Goal: Task Accomplishment & Management: Complete application form

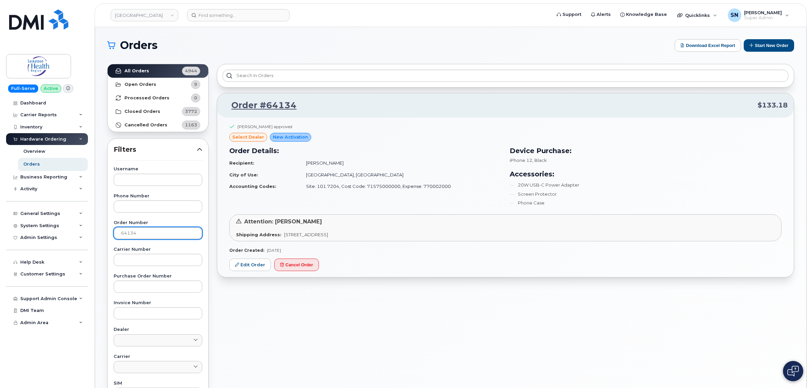
drag, startPoint x: 161, startPoint y: 228, endPoint x: 88, endPoint y: 232, distance: 72.8
click at [95, 232] on div "Saskatoon Health Region Support Alerts Knowledge Base Quicklinks Suspend / Canc…" at bounding box center [450, 285] width 711 height 516
type input "64150"
click at [165, 72] on link "All Orders 4944" at bounding box center [158, 71] width 101 height 14
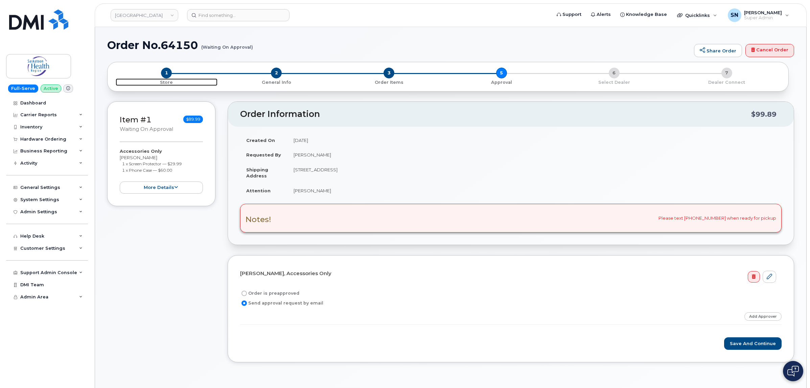
click at [167, 71] on span "1" at bounding box center [166, 73] width 11 height 11
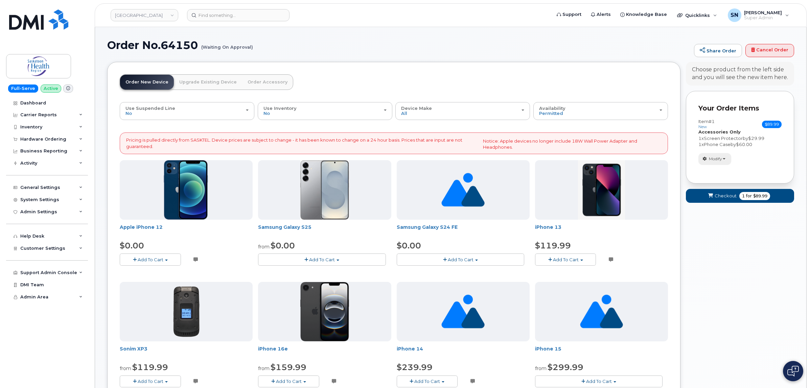
click at [717, 159] on span "Modify" at bounding box center [715, 159] width 13 height 6
click at [730, 170] on link "change" at bounding box center [730, 169] width 64 height 8
click at [163, 261] on span "Add To Cart" at bounding box center [151, 259] width 26 height 5
click at [168, 273] on link "$0.00 - 3 Year Term Voice and Data (64GB)" at bounding box center [175, 272] width 108 height 8
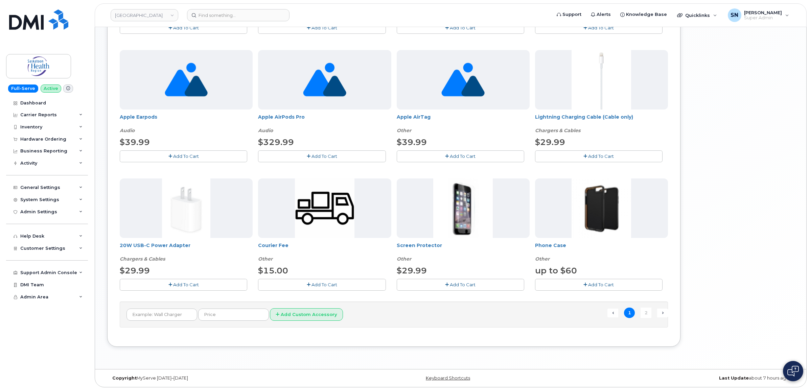
scroll to position [380, 0]
click at [441, 282] on button "Add To Cart" at bounding box center [460, 284] width 127 height 12
click at [555, 286] on button "Add To Cart" at bounding box center [598, 284] width 127 height 12
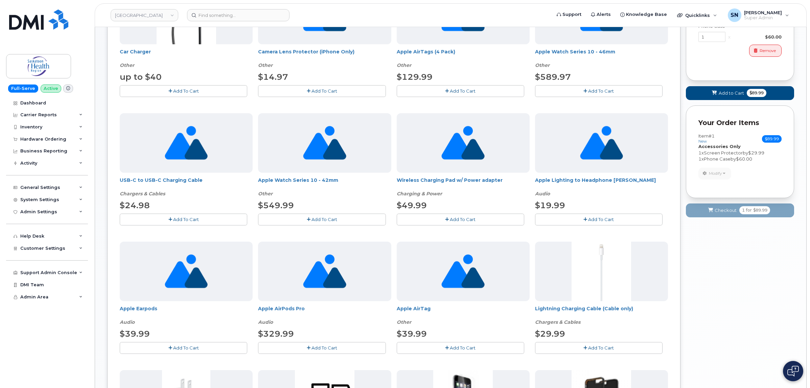
scroll to position [169, 0]
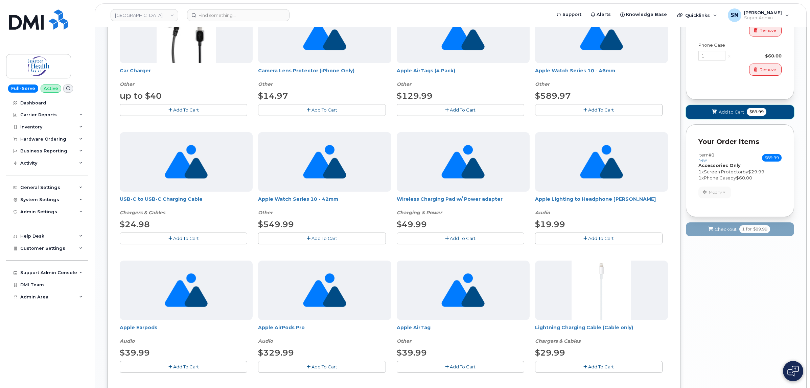
click at [729, 114] on span "Add to Cart" at bounding box center [730, 112] width 25 height 6
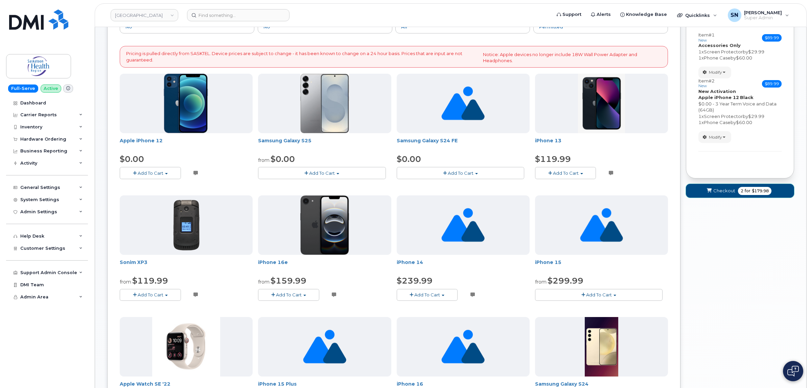
click at [723, 190] on span "Checkout" at bounding box center [724, 191] width 22 height 6
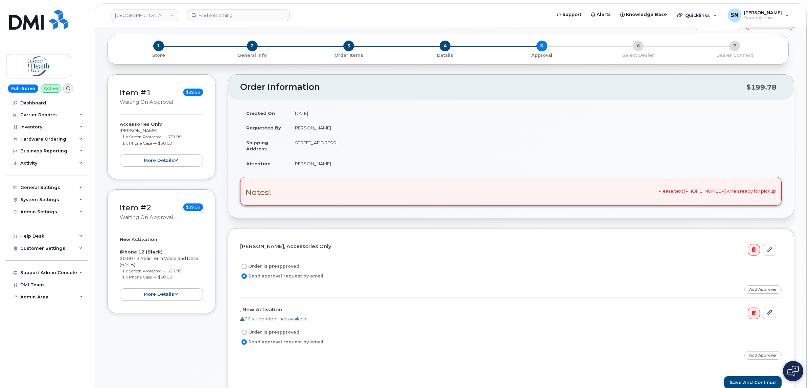
scroll to position [42, 0]
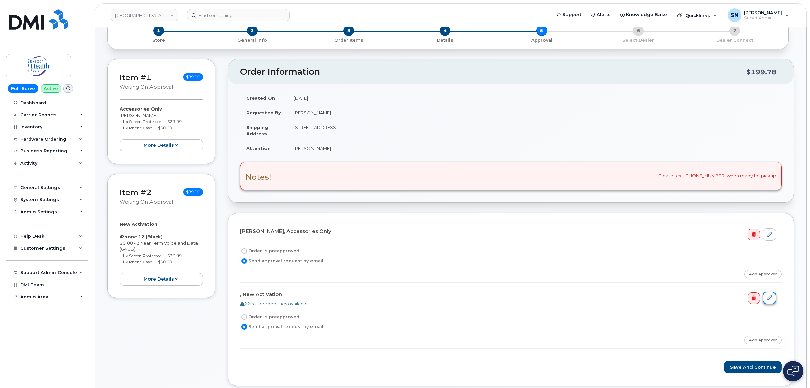
click at [773, 296] on link at bounding box center [769, 298] width 14 height 13
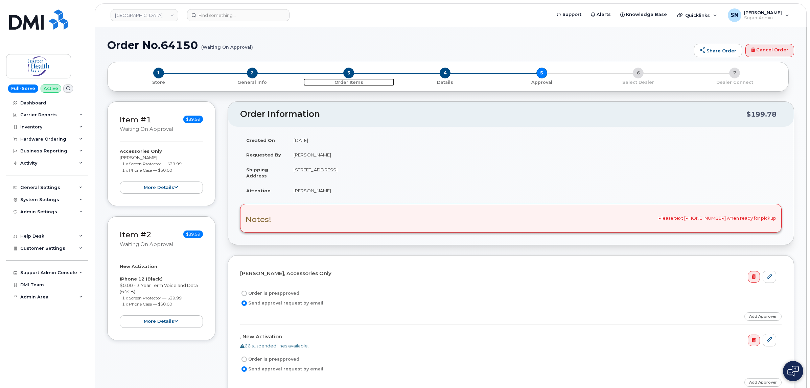
click at [348, 75] on span "3" at bounding box center [348, 73] width 11 height 11
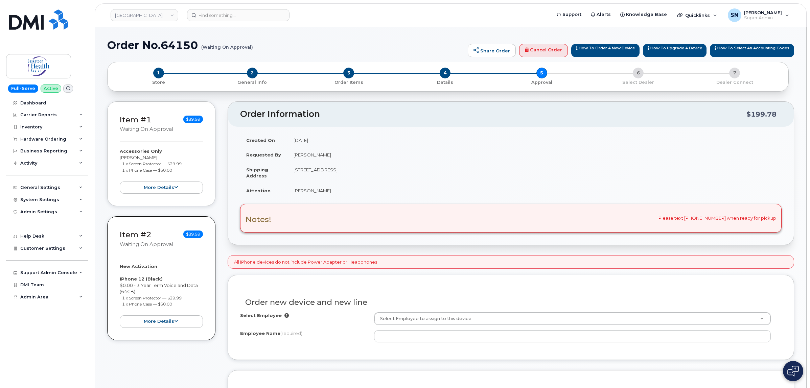
scroll to position [42, 0]
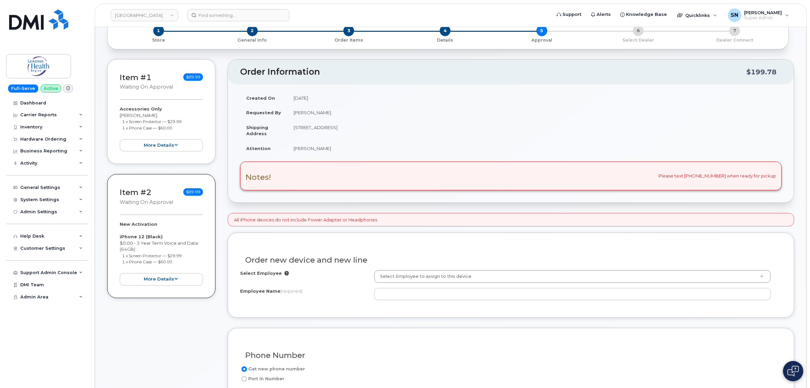
click at [153, 109] on strong "Accessories Only" at bounding box center [141, 108] width 42 height 5
click at [150, 84] on small "Waiting On Approval" at bounding box center [146, 87] width 53 height 6
click at [136, 73] on link "Item #1" at bounding box center [136, 77] width 32 height 9
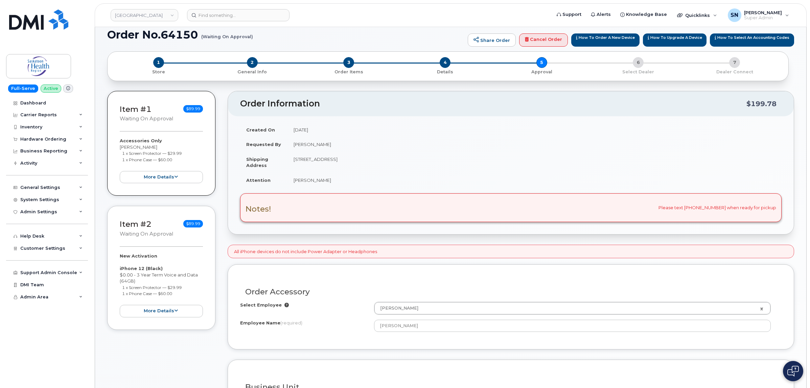
scroll to position [85, 0]
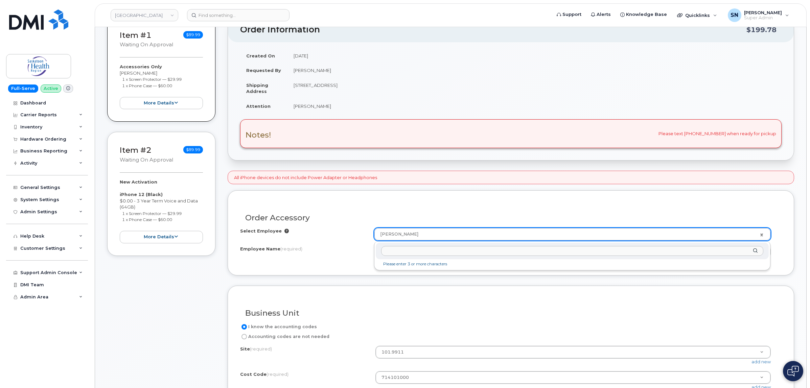
drag, startPoint x: 432, startPoint y: 235, endPoint x: 375, endPoint y: 230, distance: 57.3
drag, startPoint x: 377, startPoint y: 247, endPoint x: 367, endPoint y: 247, distance: 10.5
click at [367, 247] on div "Employee Name (required) Kimberly Goodwill" at bounding box center [510, 252] width 541 height 12
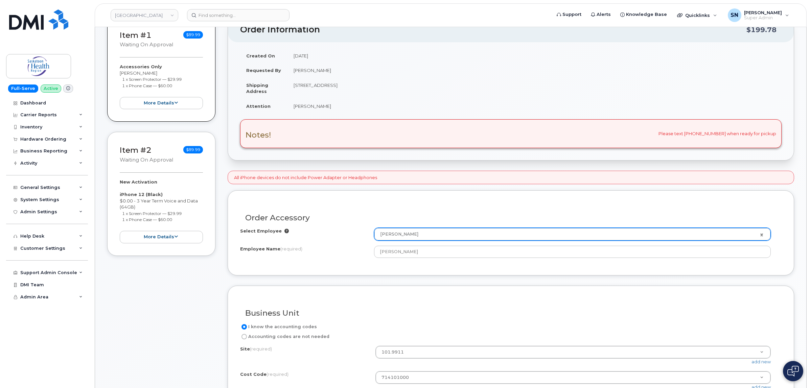
click at [353, 87] on td "[STREET_ADDRESS]" at bounding box center [534, 88] width 494 height 21
copy td "Saskatoon"
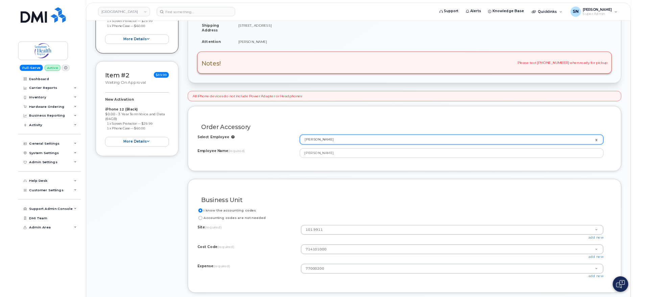
scroll to position [211, 0]
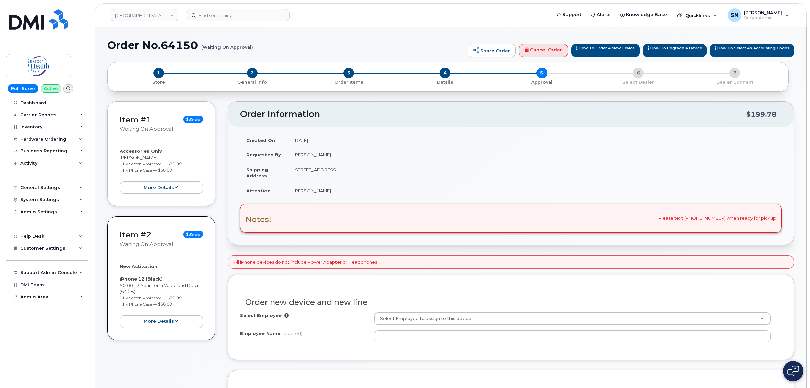
scroll to position [127, 0]
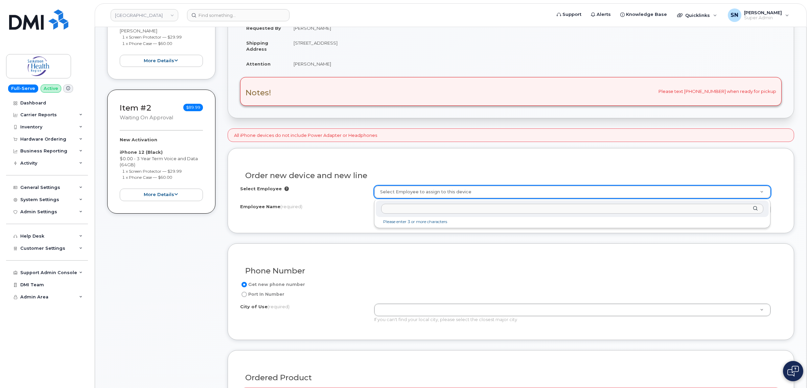
type input "[PERSON_NAME]"
click at [407, 209] on input "Employee Name (required)" at bounding box center [572, 210] width 397 height 12
paste input "[PERSON_NAME]"
type input "[PERSON_NAME]"
paste input "[PERSON_NAME]"
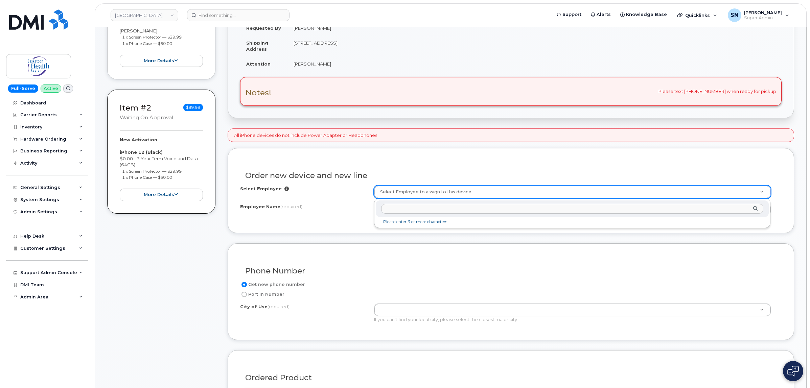
type input "[PERSON_NAME]"
drag, startPoint x: 419, startPoint y: 237, endPoint x: 415, endPoint y: 228, distance: 10.1
click at [355, 234] on form "All iPhone devices do not include Power Adapter or Headphones Existing User Add…" at bounding box center [511, 385] width 566 height 515
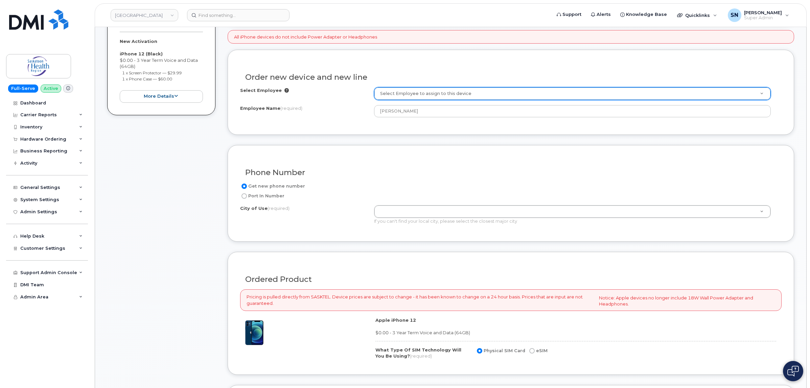
scroll to position [254, 0]
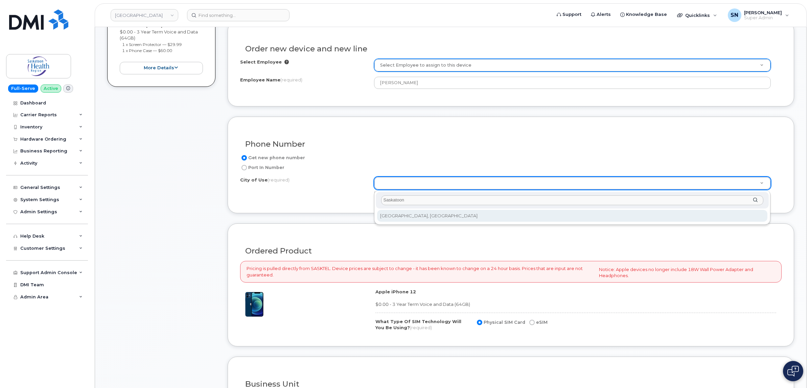
type input "Saskatoon"
type input "6909"
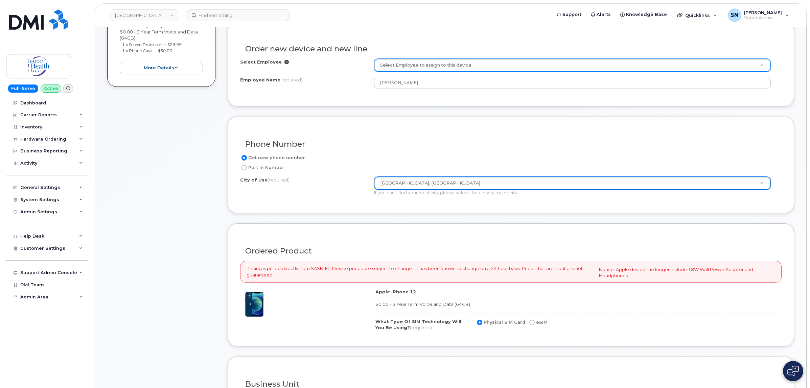
click at [338, 208] on div "Phone Number Get new phone number Port In Number City of Use (required) Saskato…" at bounding box center [511, 165] width 566 height 97
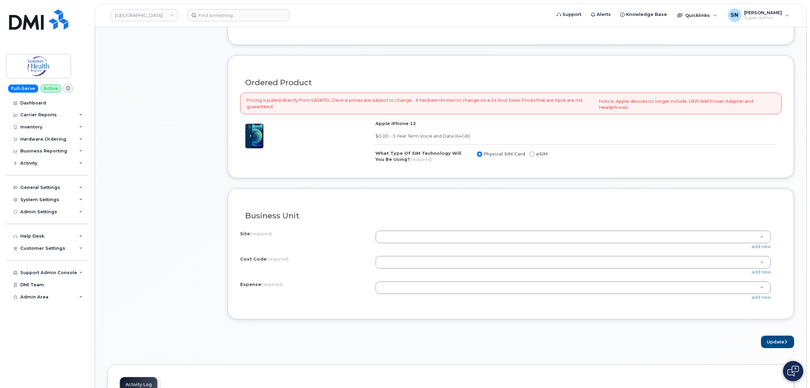
scroll to position [423, 0]
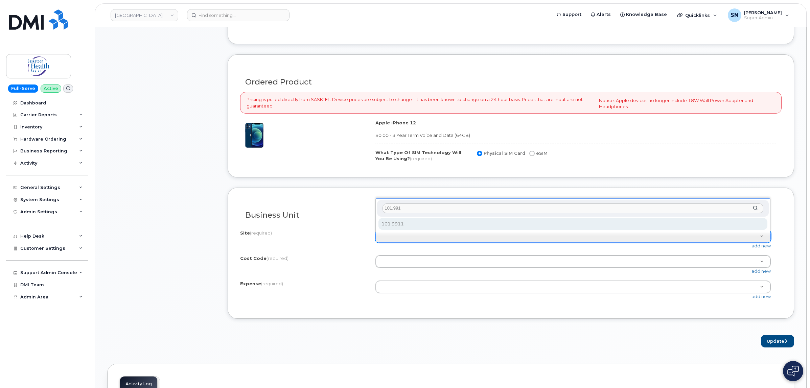
type input "101.9911"
select select "101.9911"
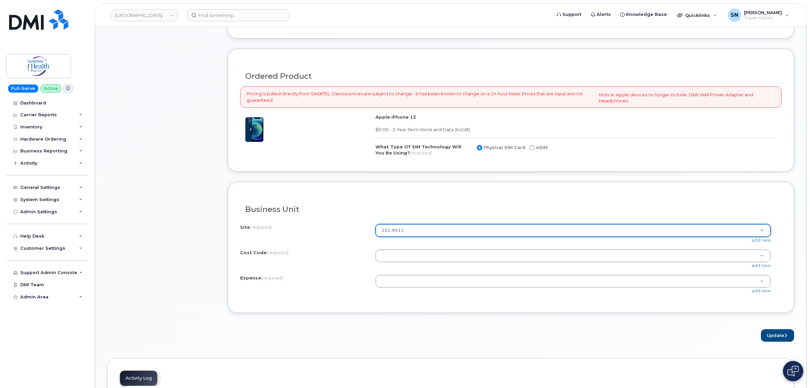
scroll to position [465, 0]
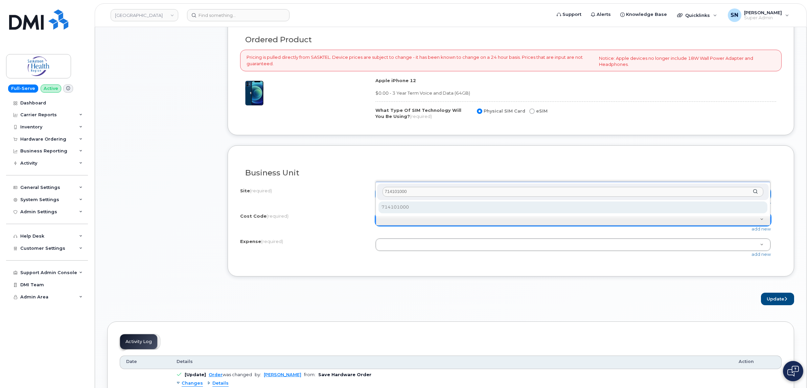
type input "714101000"
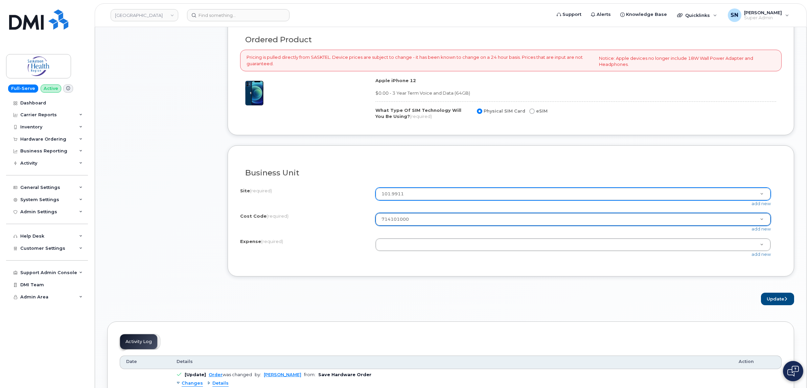
select select "714101000"
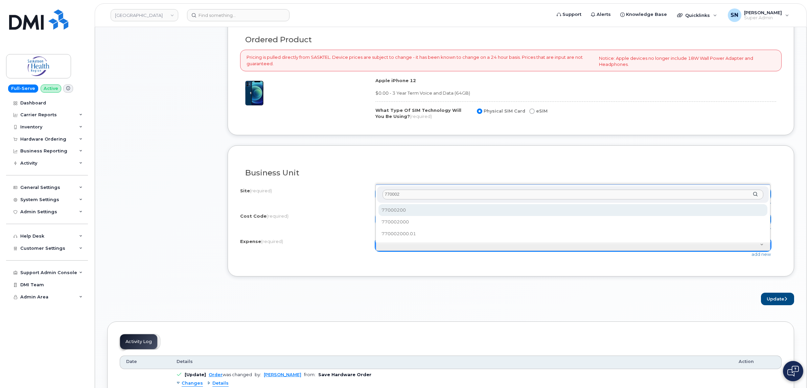
type input "770002"
select select "77000200"
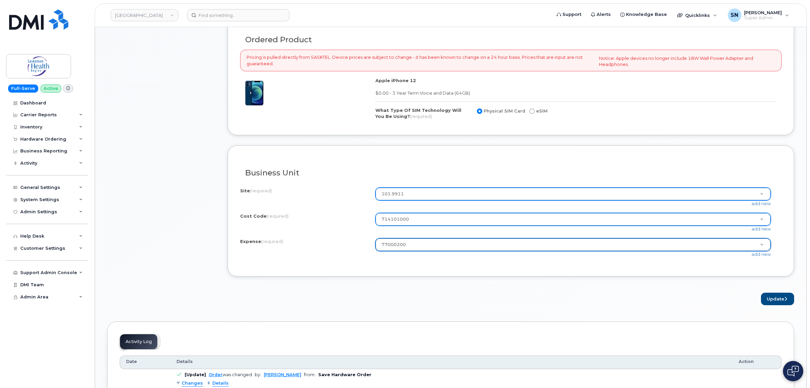
click at [421, 283] on form "All iPhone devices do not include Power Adapter or Headphones Existing User Add…" at bounding box center [511, 47] width 566 height 515
drag, startPoint x: 777, startPoint y: 304, endPoint x: 773, endPoint y: 307, distance: 5.3
click at [777, 304] on button "Update" at bounding box center [777, 299] width 33 height 13
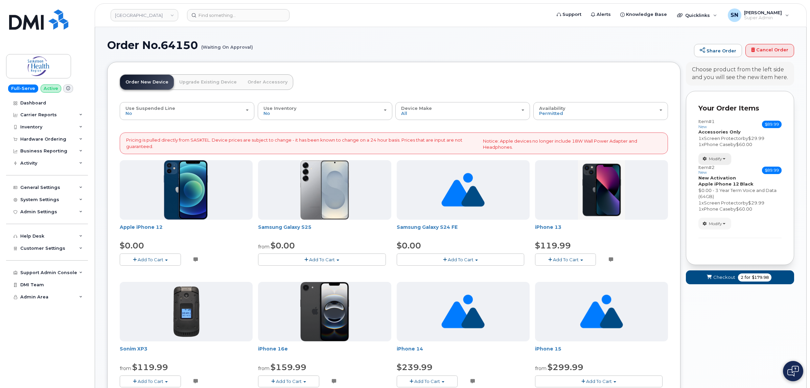
click at [718, 157] on span "Modify" at bounding box center [715, 159] width 13 height 6
click at [730, 183] on link "Remove" at bounding box center [730, 183] width 64 height 8
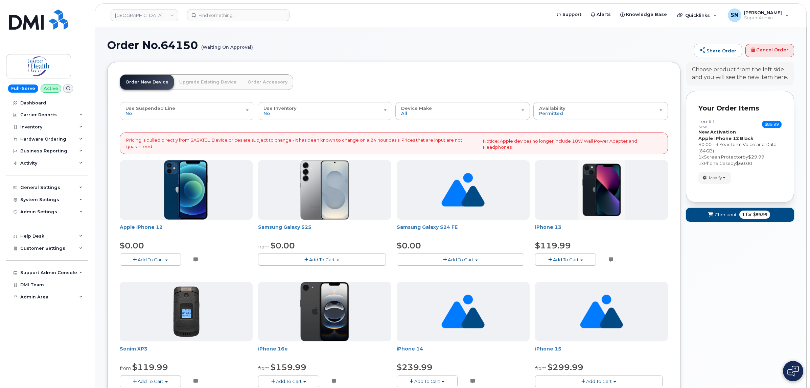
click at [717, 215] on span "Checkout" at bounding box center [725, 215] width 22 height 6
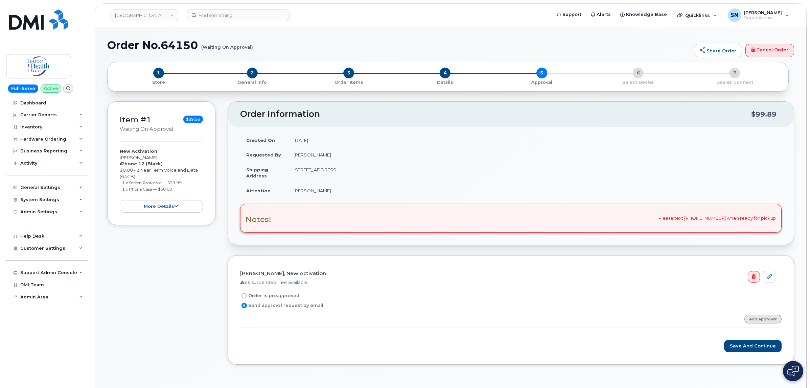
click at [752, 321] on link "Add Approver" at bounding box center [762, 319] width 37 height 8
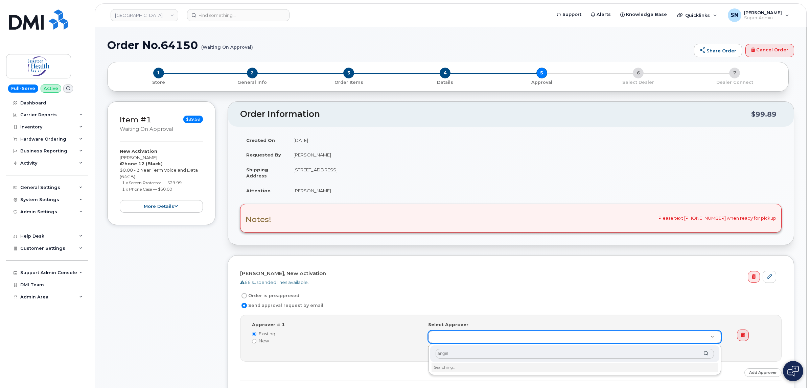
type input "[PERSON_NAME]"
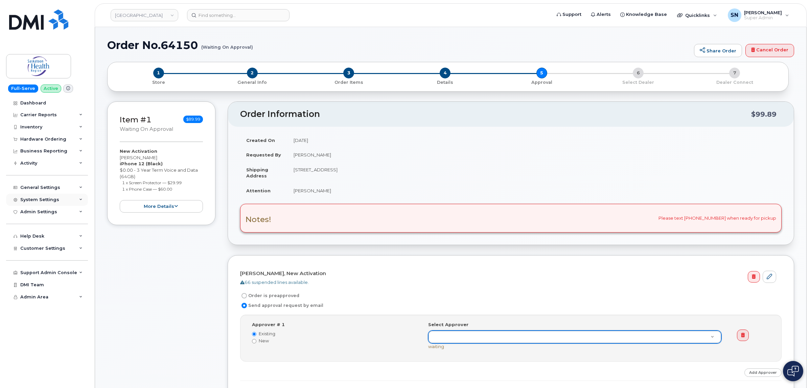
click at [47, 203] on div "System Settings" at bounding box center [39, 199] width 39 height 5
click at [46, 184] on div "General Settings" at bounding box center [47, 188] width 82 height 12
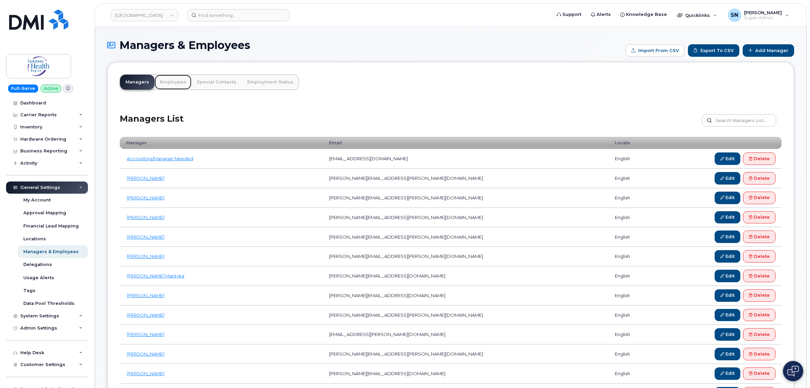
click at [176, 83] on link "Employees" at bounding box center [173, 82] width 37 height 15
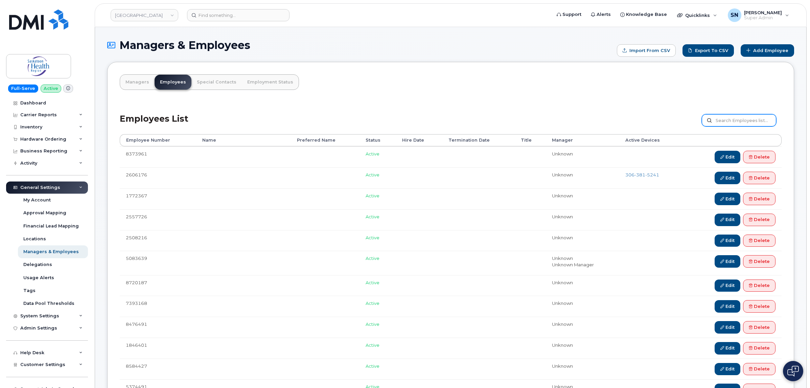
click at [749, 116] on input "text" at bounding box center [739, 120] width 74 height 12
type input "[PERSON_NAME]"
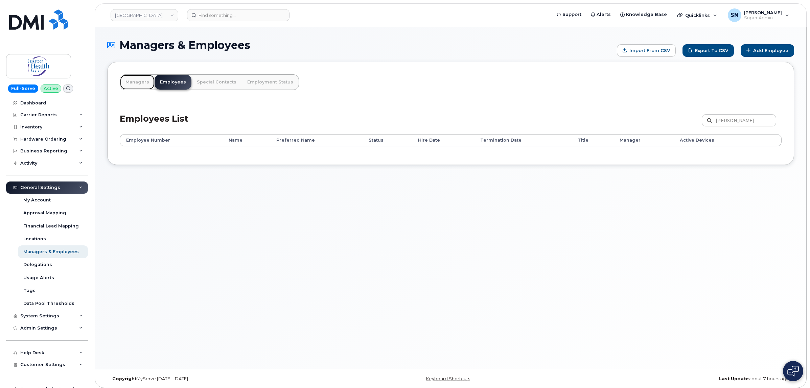
click at [143, 82] on link "Managers" at bounding box center [137, 82] width 34 height 15
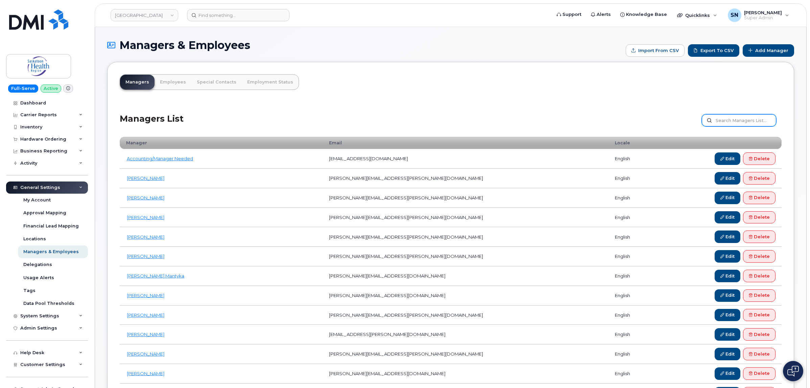
click at [734, 122] on input "text" at bounding box center [739, 120] width 74 height 12
click at [767, 49] on link "Add Manager" at bounding box center [767, 50] width 51 height 13
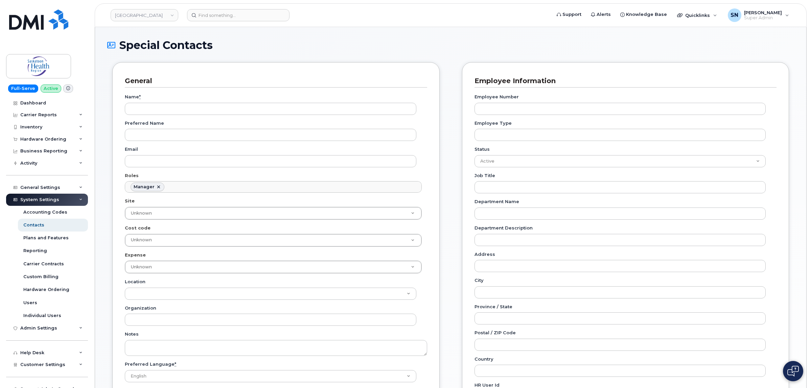
scroll to position [56, 0]
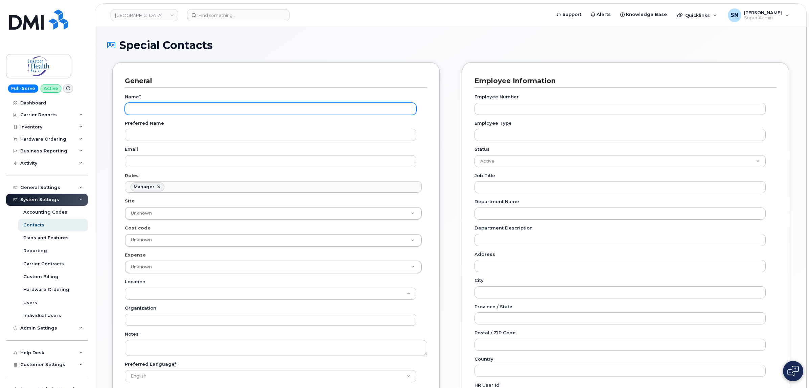
click at [329, 111] on input "Name *" at bounding box center [270, 109] width 291 height 12
type input "a"
type input "[PERSON_NAME]"
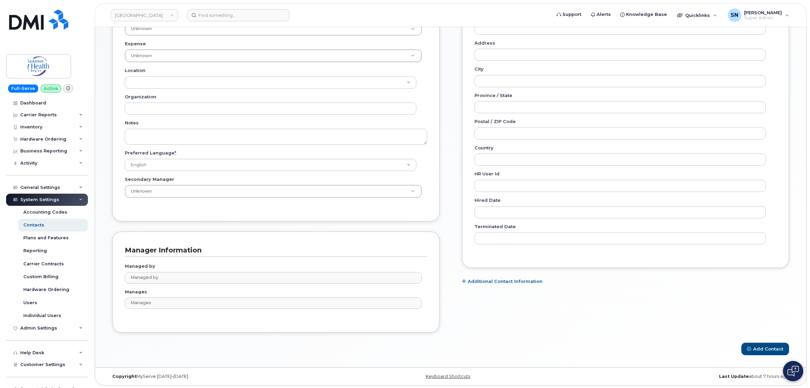
scroll to position [214, 0]
type input "angela.mctaggart@saskhealthauthority.ca"
click at [764, 349] on button "Add Contact" at bounding box center [765, 348] width 48 height 13
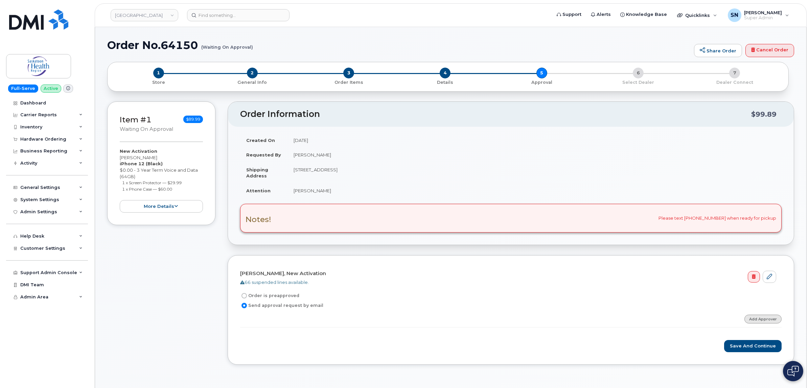
click at [755, 318] on link "Add Approver" at bounding box center [762, 319] width 37 height 8
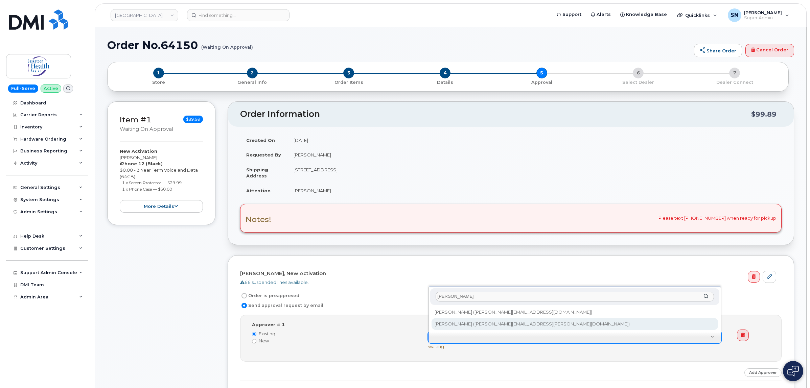
type input "angela"
type input "820197"
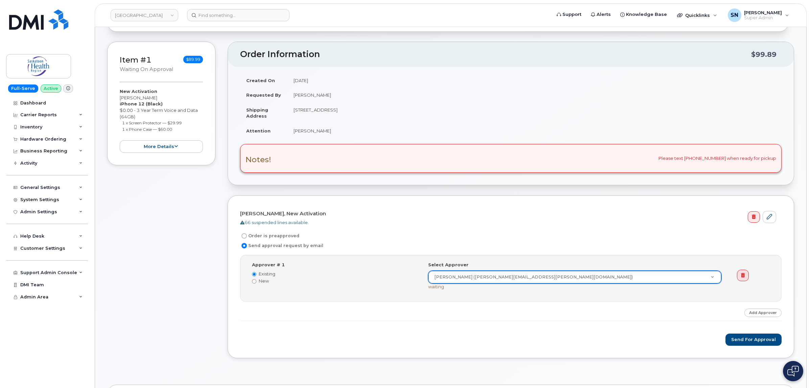
scroll to position [127, 0]
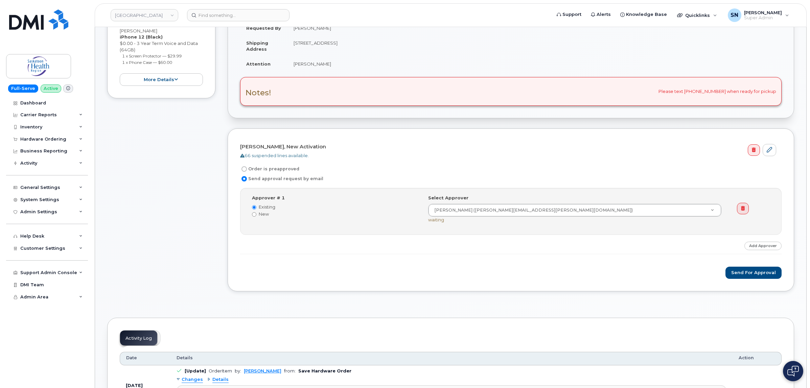
click at [618, 285] on div "Kimberly Goodwill, New Activation 66 suspended lines available. Order is preapp…" at bounding box center [511, 209] width 566 height 163
click at [746, 275] on button "Send for Approval" at bounding box center [753, 273] width 56 height 13
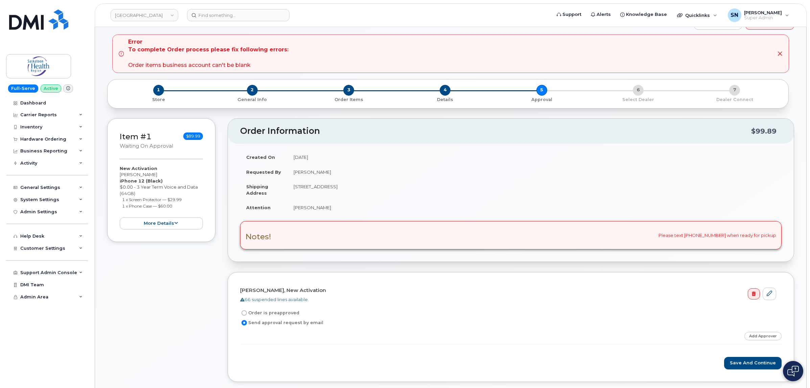
scroll to position [42, 0]
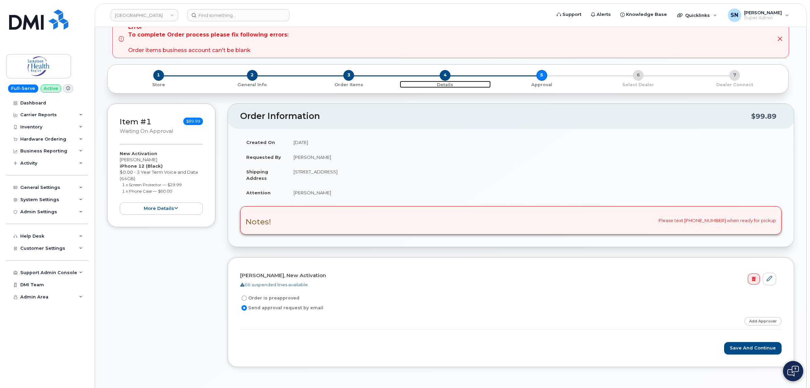
click at [446, 73] on span "4" at bounding box center [444, 75] width 11 height 11
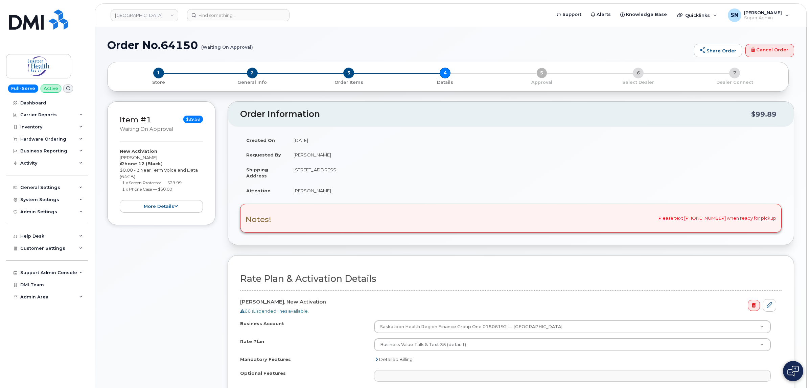
select select
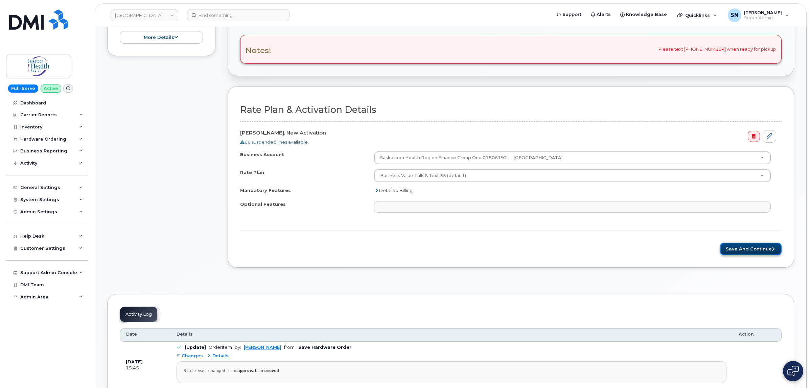
click at [731, 251] on button "Save and Continue" at bounding box center [751, 249] width 62 height 13
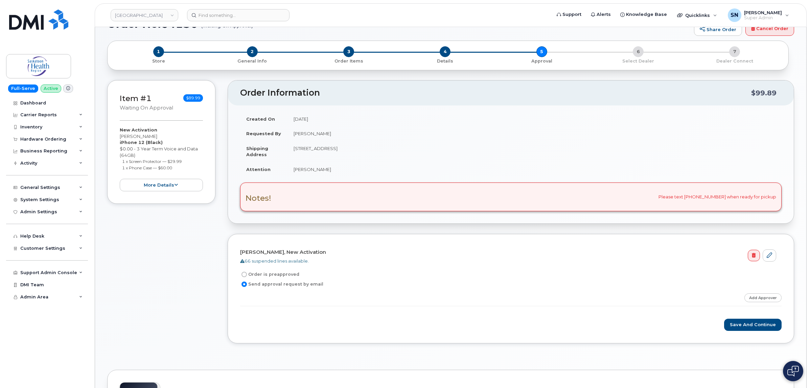
scroll to position [42, 0]
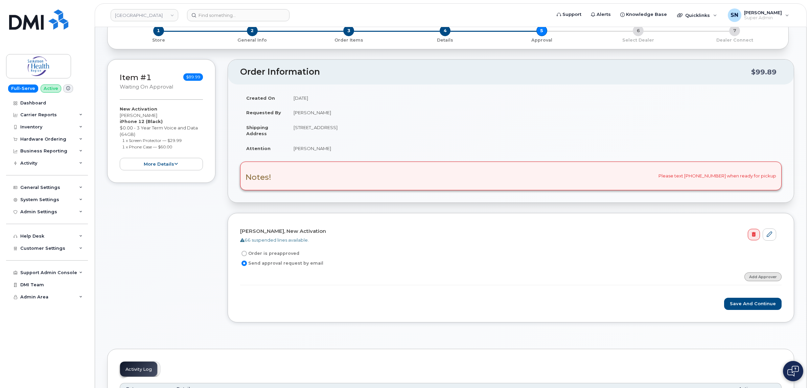
click at [765, 276] on link "Add Approver" at bounding box center [762, 276] width 37 height 8
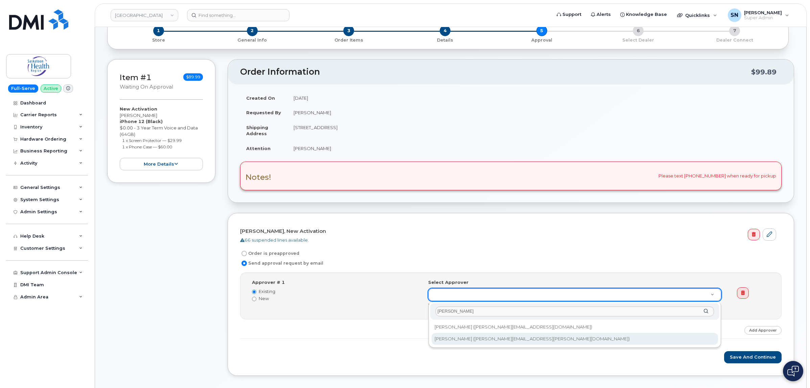
type input "[PERSON_NAME]"
type input "820197"
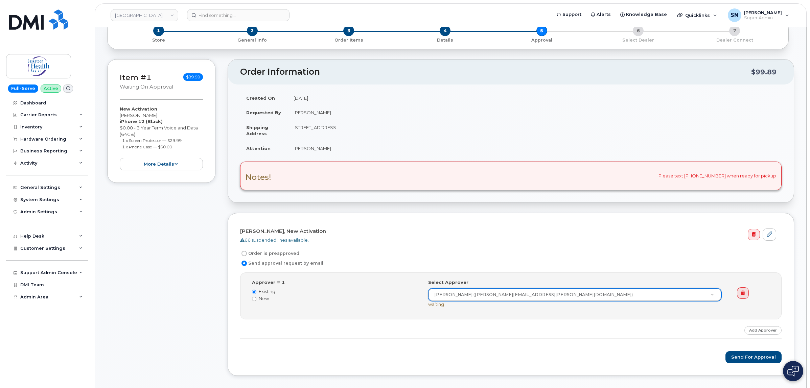
click at [610, 329] on div "Step-by-step approvals: Angela McTaggart » Approved Approver # 1 Existing New S…" at bounding box center [510, 305] width 541 height 66
click at [744, 359] on button "Send for Approval" at bounding box center [753, 357] width 56 height 13
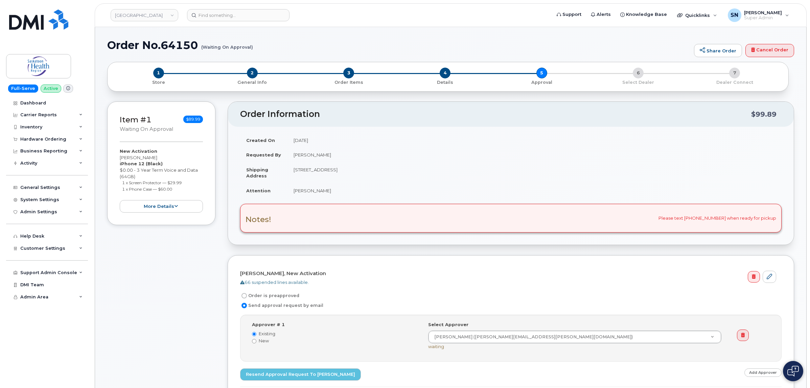
click at [155, 295] on div "Item #1 Waiting On Approval $89.99 New Activation [PERSON_NAME] iPhone 12 (Blac…" at bounding box center [161, 267] width 108 height 333
